Goal: Task Accomplishment & Management: Manage account settings

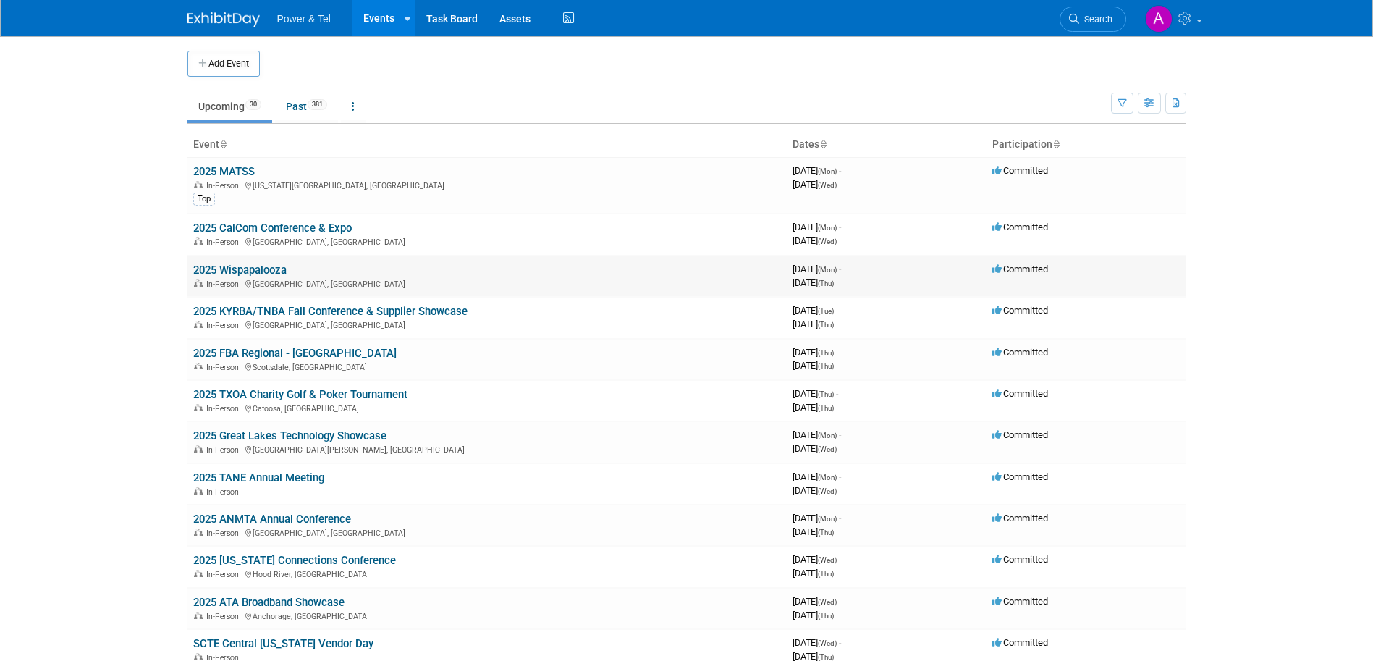
click at [261, 265] on link "2025 Wispapalooza" at bounding box center [239, 269] width 93 height 13
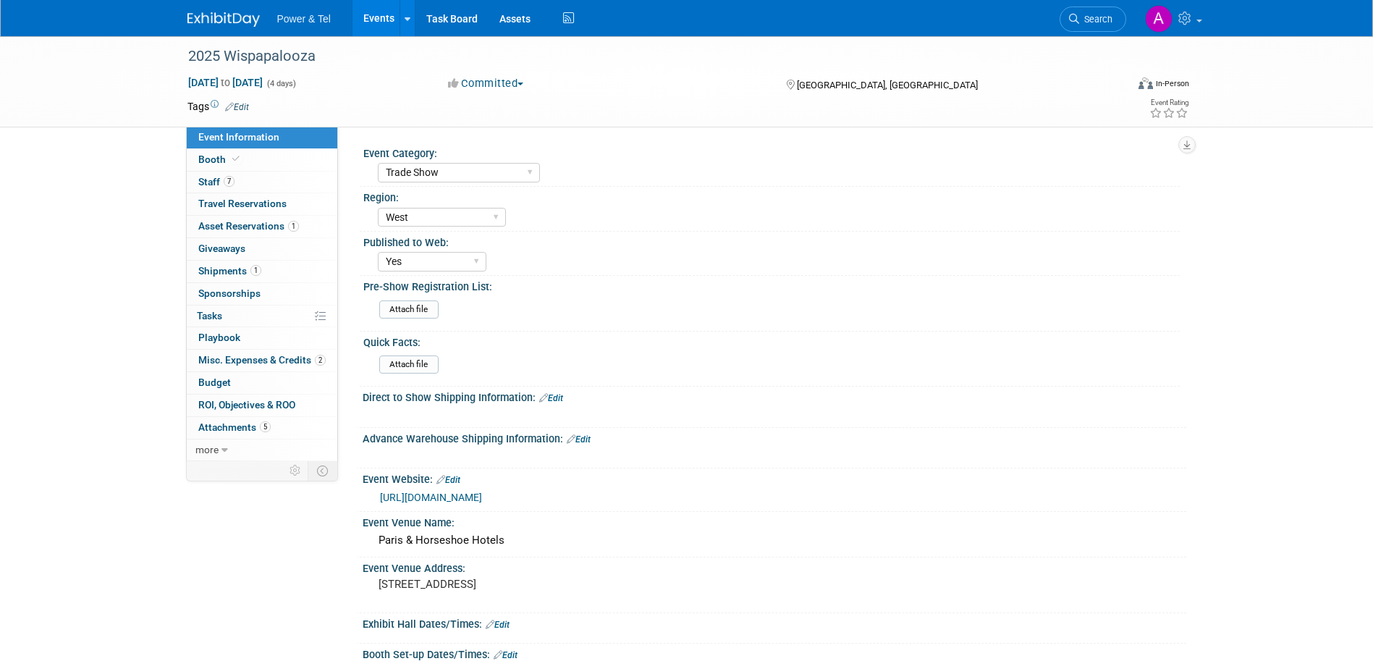
select select "Trade Show"
select select "West"
select select "Yes"
click at [243, 364] on span "Misc. Expenses & Credits 2" at bounding box center [261, 360] width 127 height 12
